Goal: Navigation & Orientation: Find specific page/section

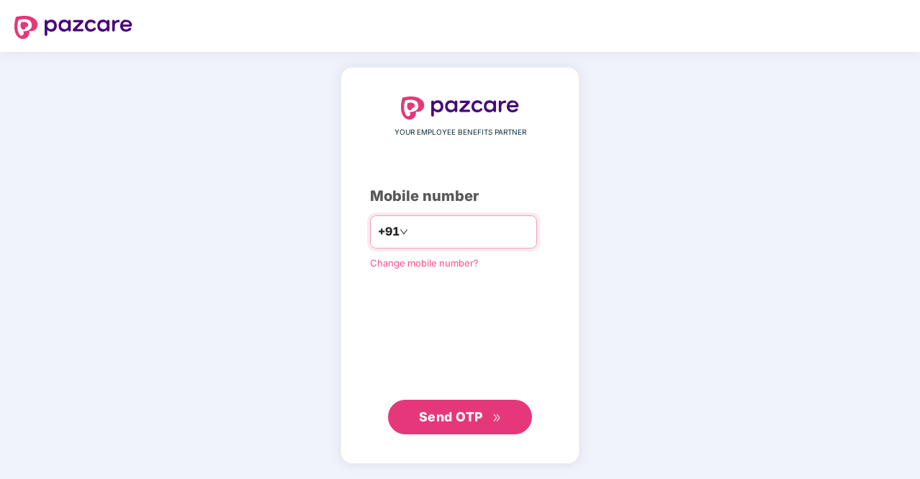
type input "**********"
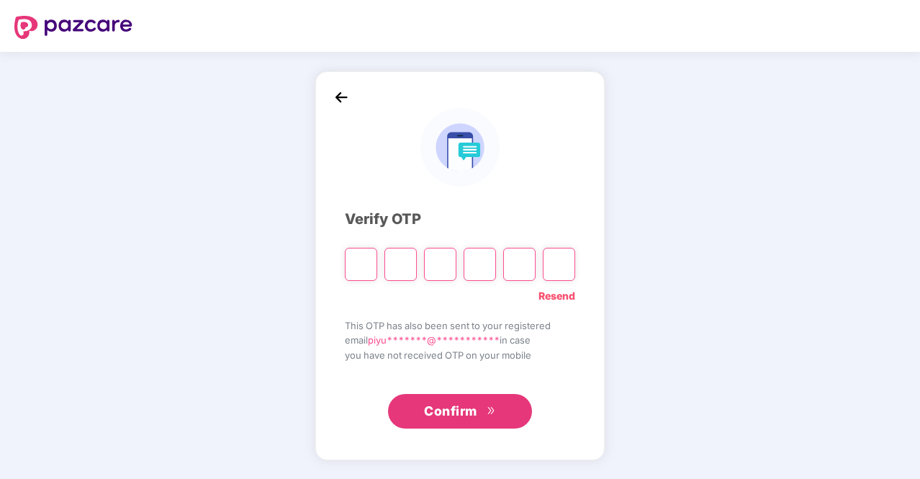
click at [355, 270] on input "Please enter verification code. Digit 1" at bounding box center [361, 264] width 32 height 33
type input "*"
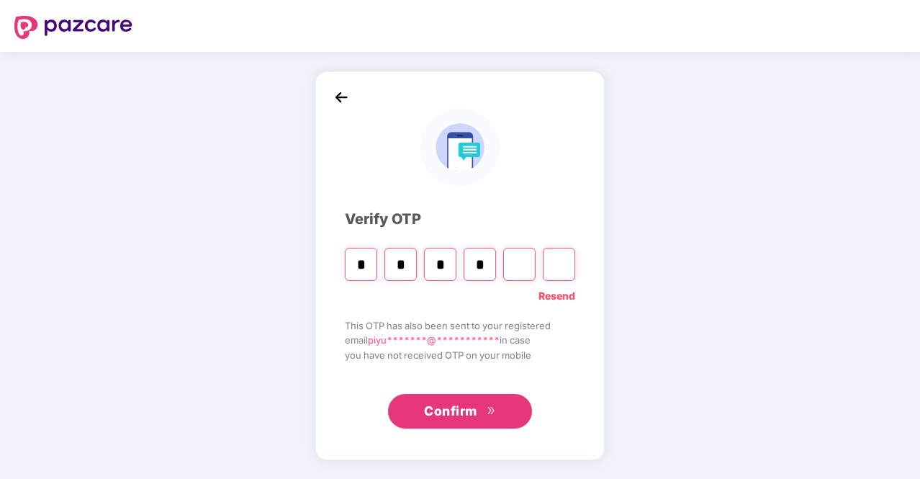
type input "*"
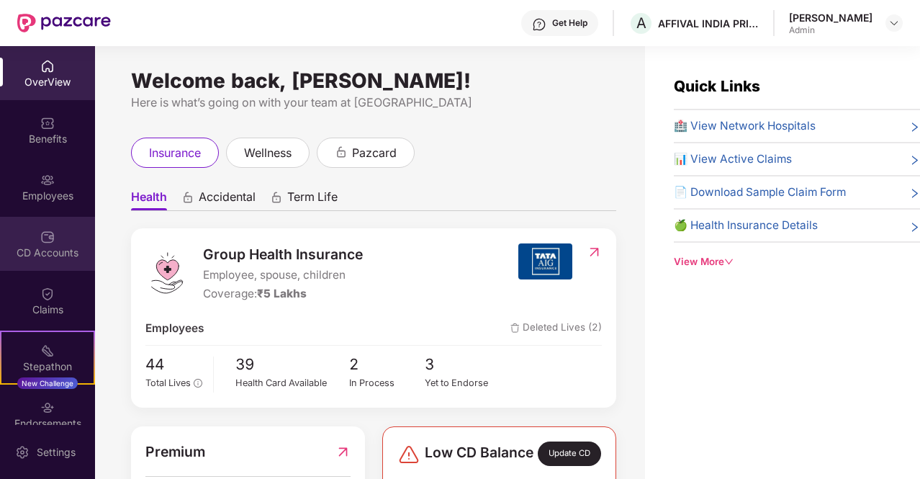
click at [45, 245] on div "CD Accounts" at bounding box center [47, 252] width 95 height 14
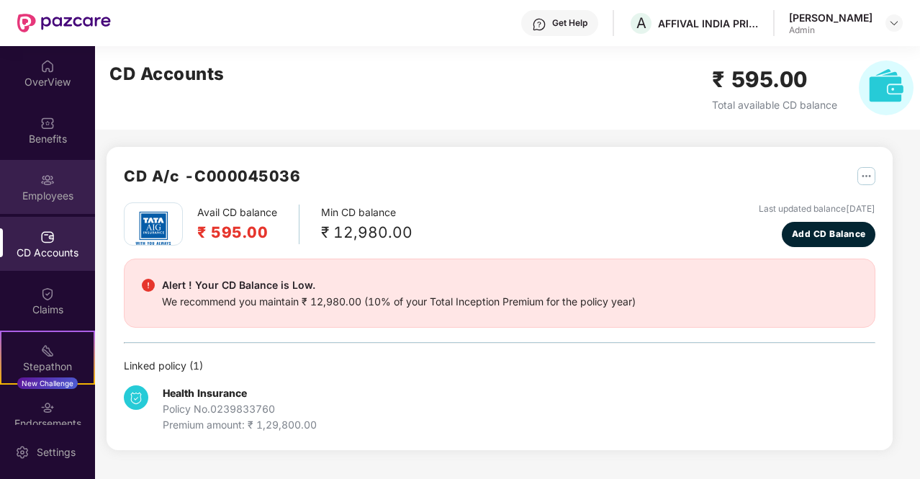
click at [39, 194] on div "Employees" at bounding box center [47, 196] width 95 height 14
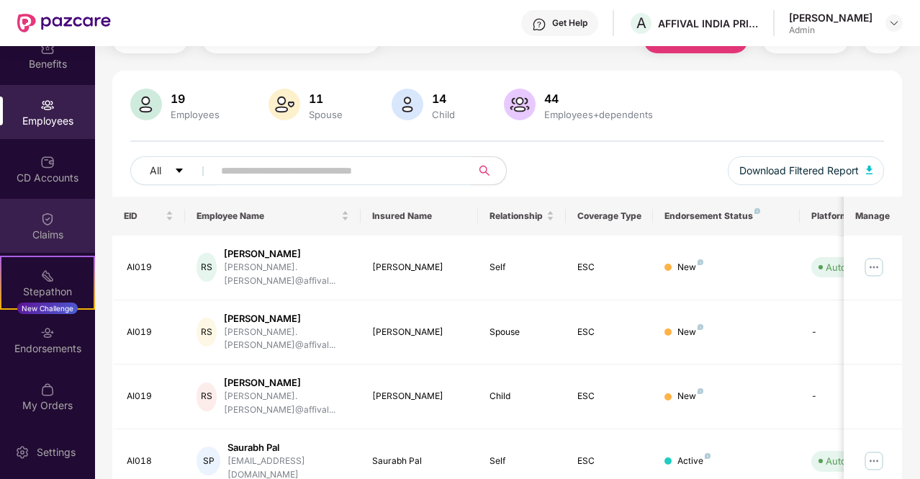
scroll to position [76, 0]
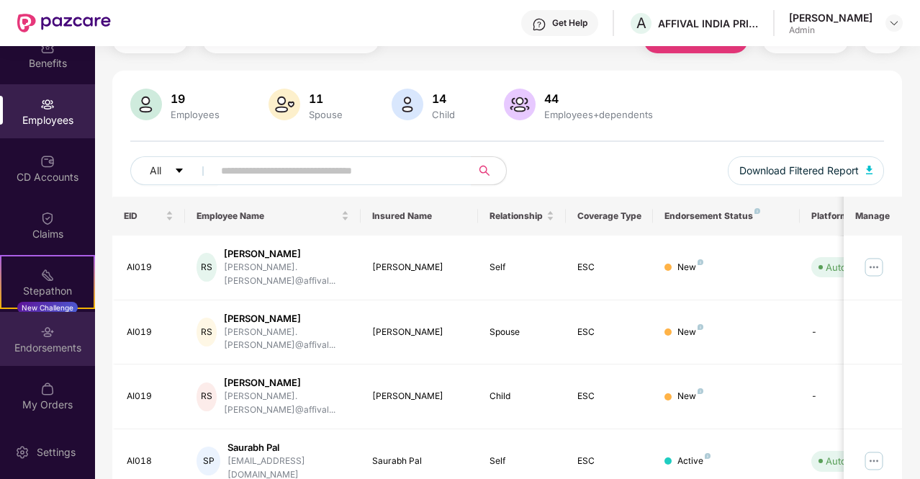
click at [55, 343] on div "Endorsements" at bounding box center [47, 347] width 95 height 14
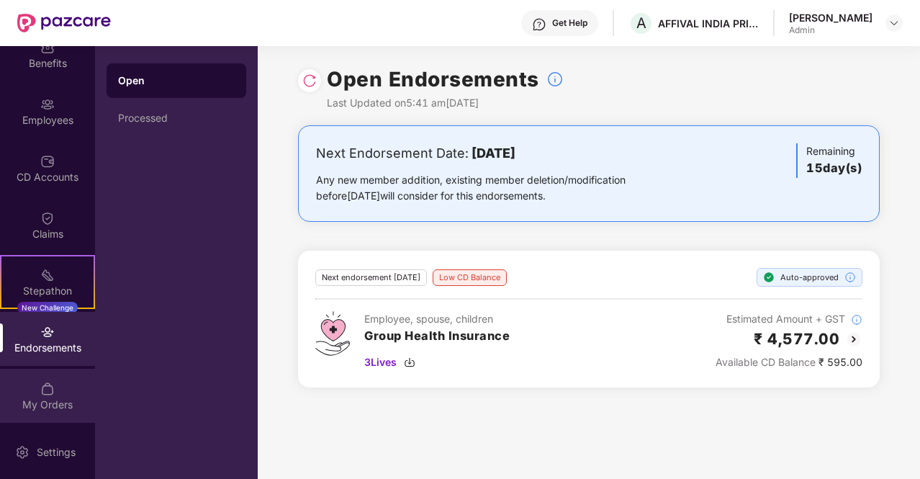
click at [56, 393] on div "My Orders" at bounding box center [47, 395] width 95 height 54
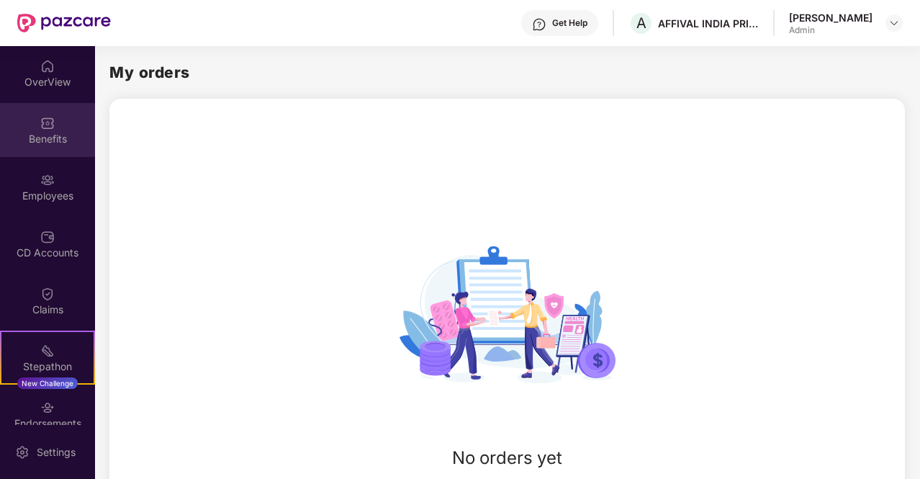
click at [51, 126] on img at bounding box center [47, 123] width 14 height 14
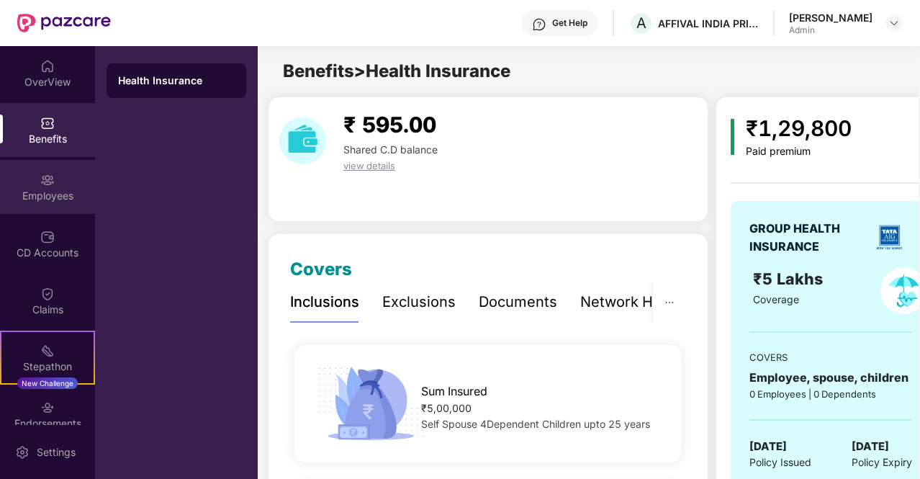
click at [50, 181] on img at bounding box center [47, 180] width 14 height 14
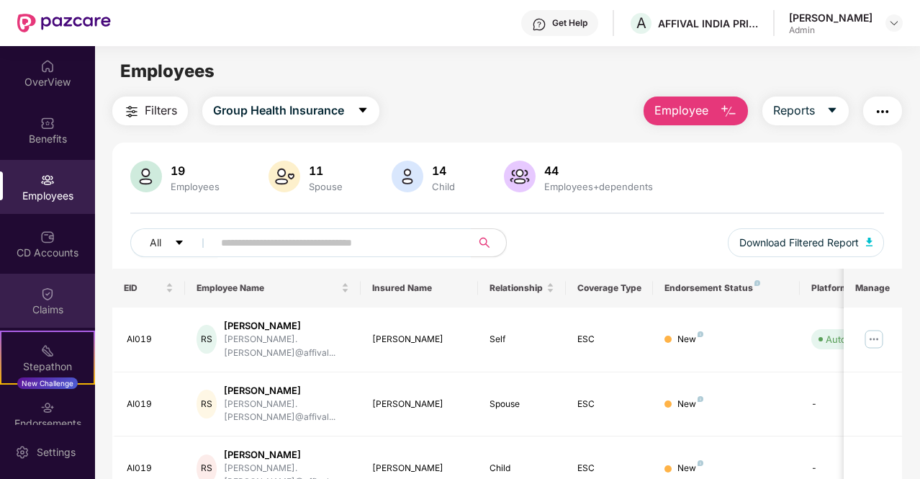
click at [50, 291] on img at bounding box center [47, 293] width 14 height 14
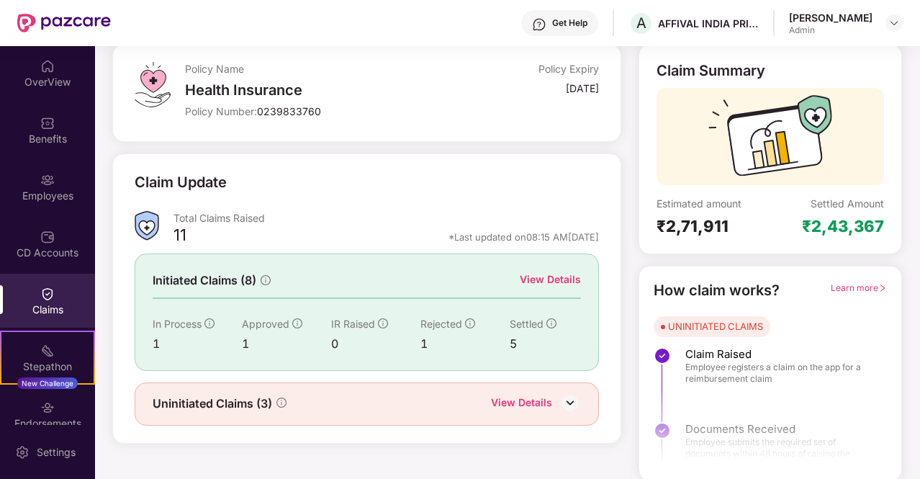
scroll to position [83, 0]
click at [866, 287] on span "Learn more" at bounding box center [858, 286] width 56 height 11
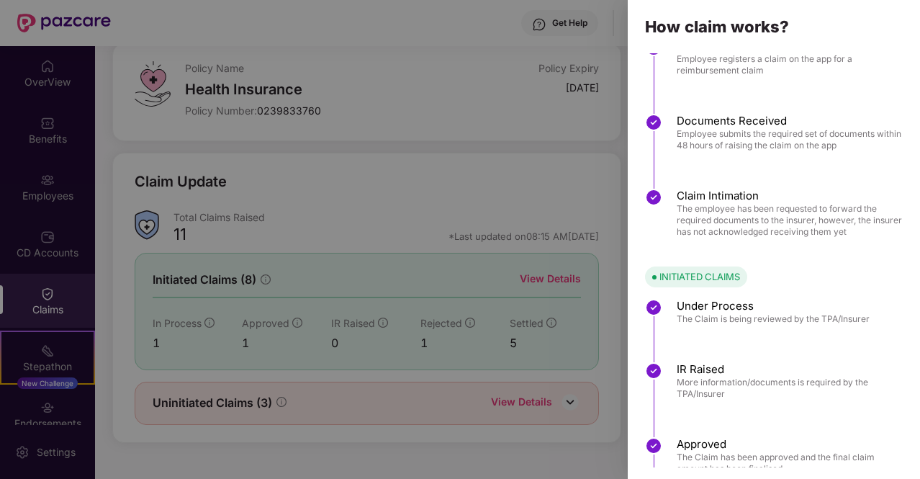
scroll to position [0, 0]
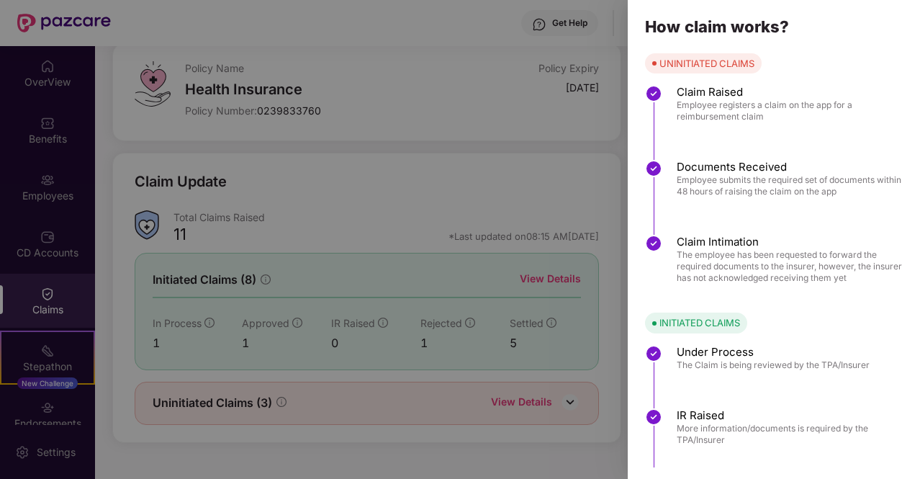
click at [496, 46] on div at bounding box center [460, 239] width 920 height 479
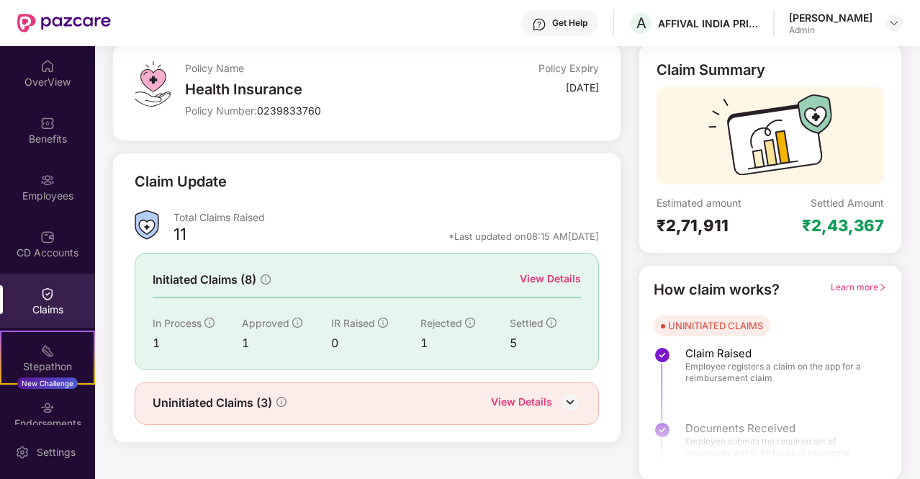
click at [532, 400] on div "View Details" at bounding box center [521, 403] width 61 height 19
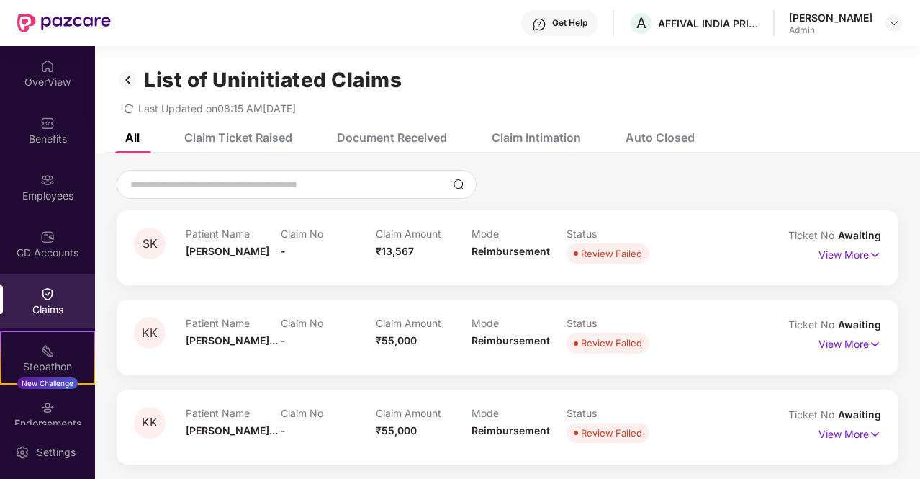
click at [47, 291] on img at bounding box center [47, 293] width 14 height 14
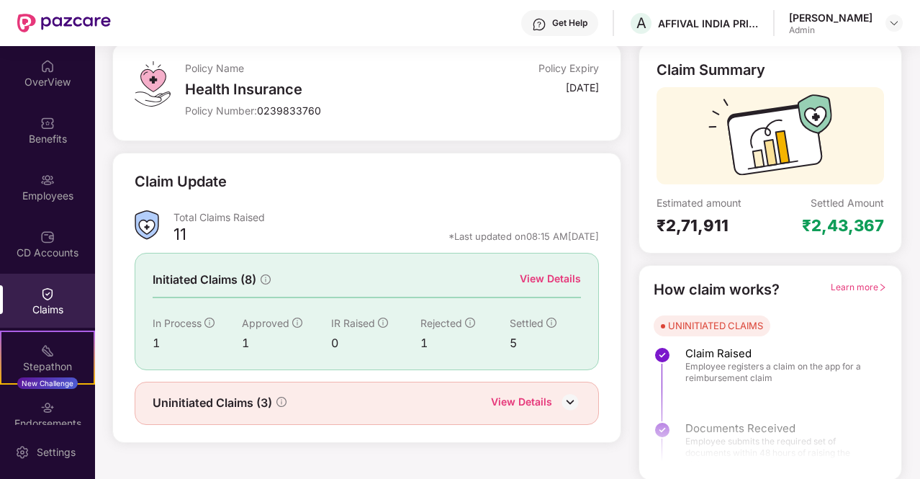
click at [561, 277] on div "View Details" at bounding box center [550, 279] width 61 height 16
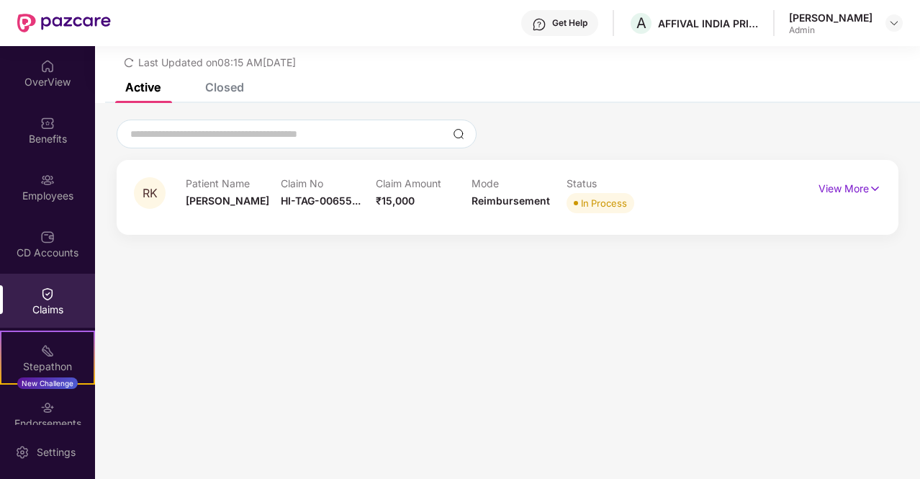
scroll to position [46, 0]
click at [843, 190] on p "View More" at bounding box center [849, 186] width 63 height 19
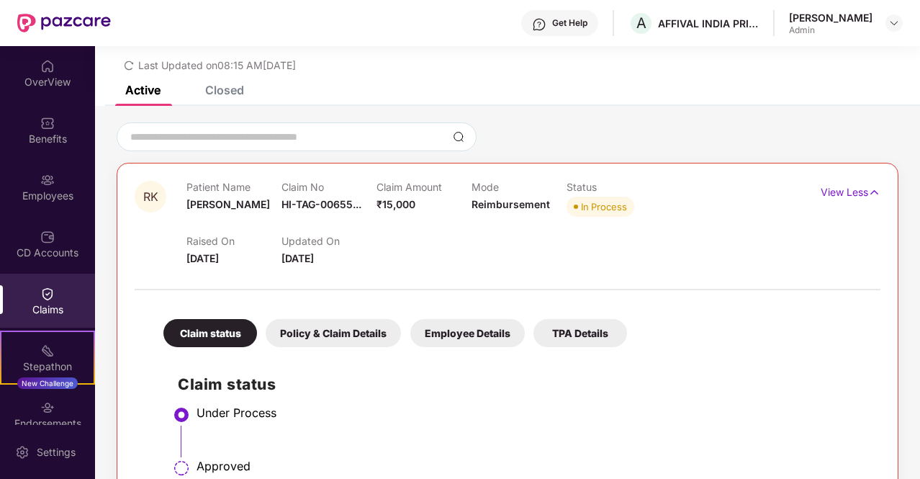
scroll to position [0, 0]
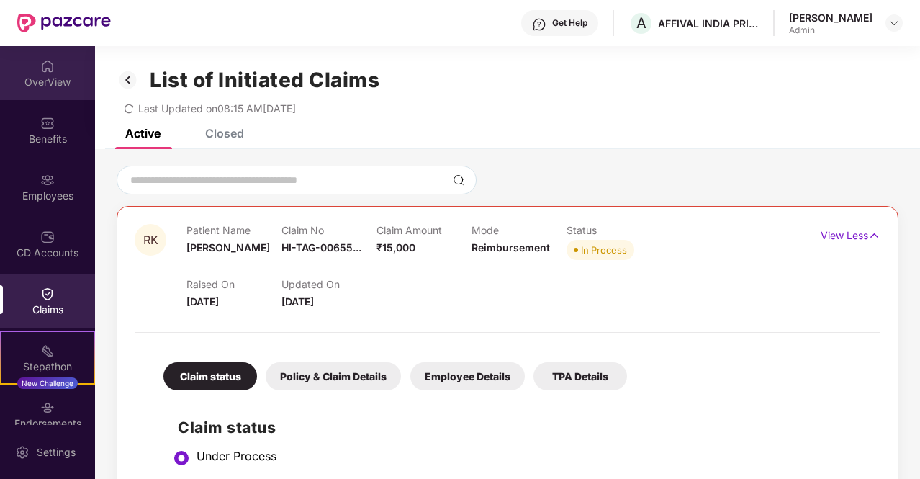
click at [58, 83] on div "OverView" at bounding box center [47, 82] width 95 height 14
